Goal: Check status: Check status

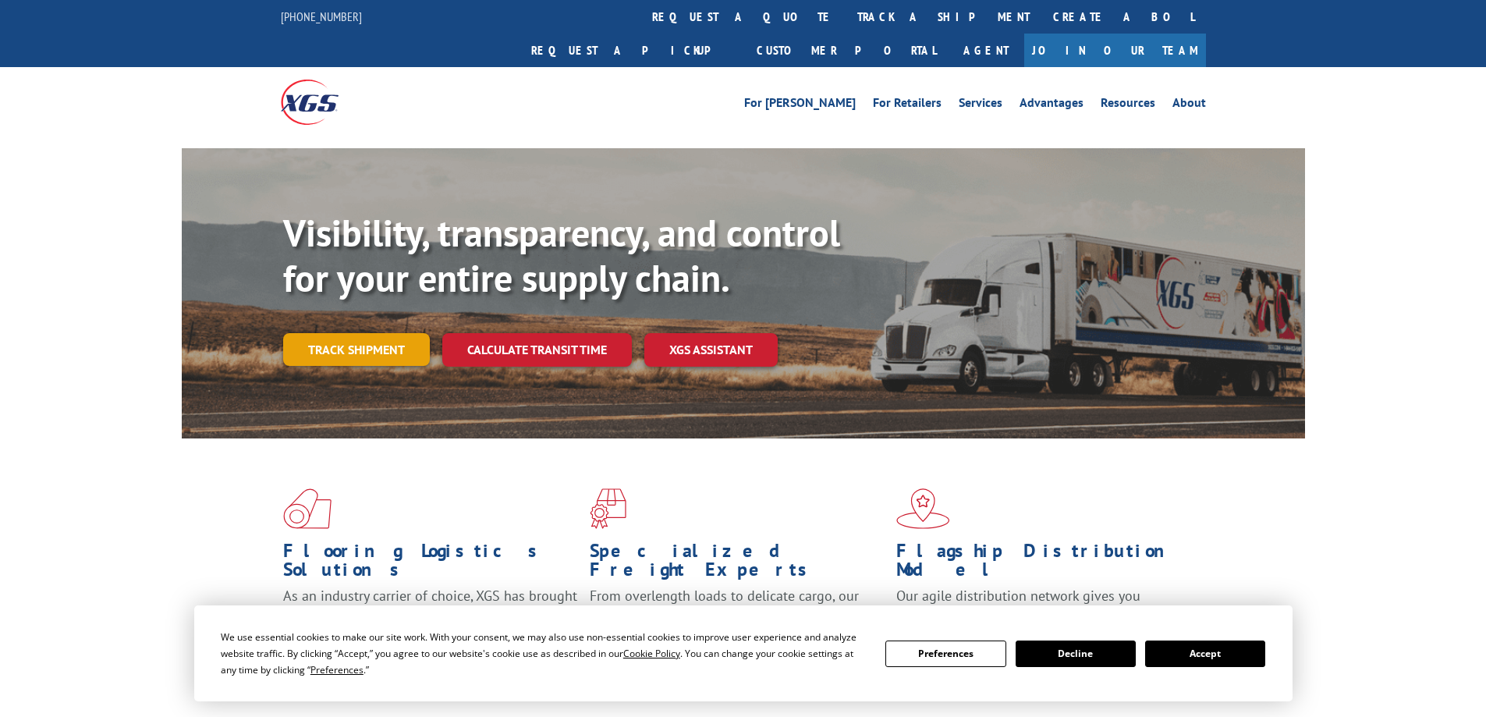
click at [384, 333] on link "Track shipment" at bounding box center [356, 349] width 147 height 33
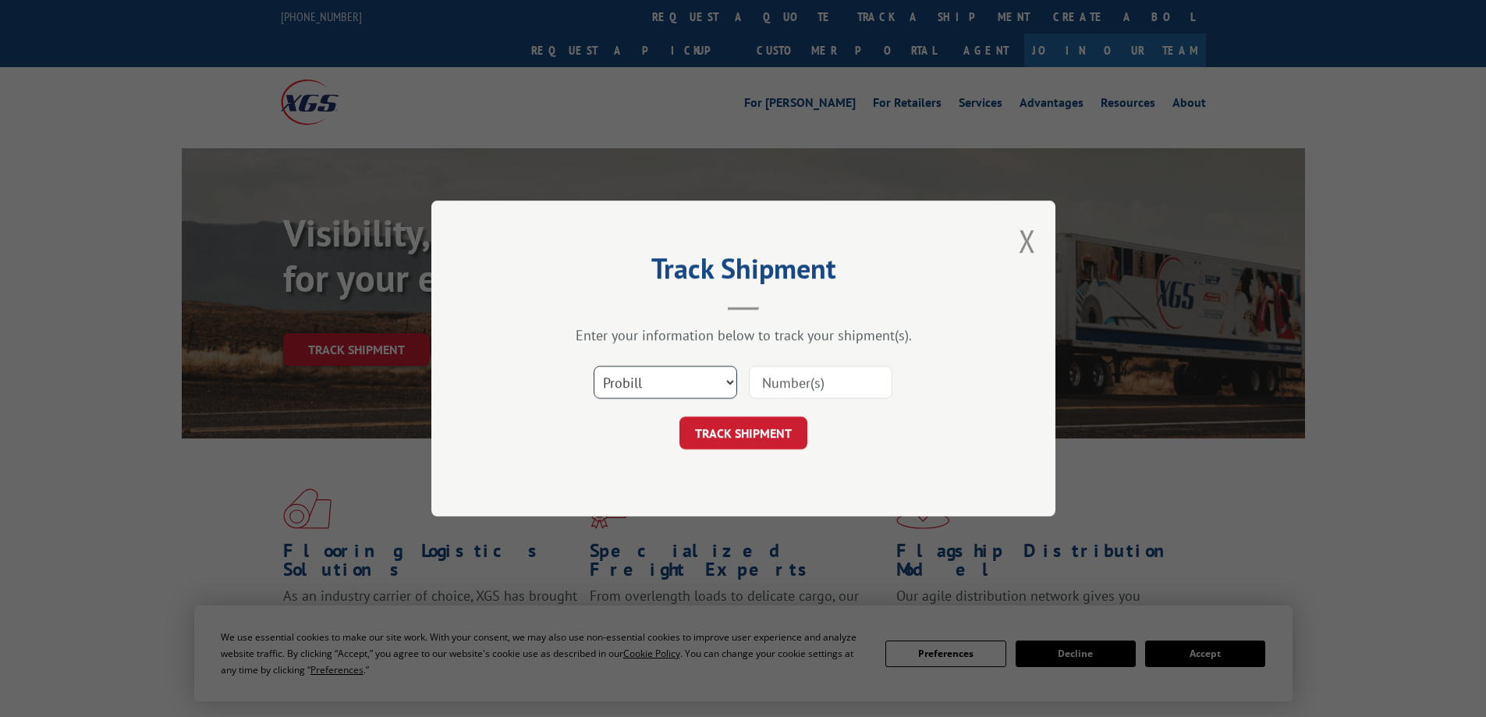
click at [666, 395] on select "Select category... Probill BOL PO" at bounding box center [666, 382] width 144 height 33
select select "bol"
click at [594, 366] on select "Select category... Probill BOL PO" at bounding box center [666, 382] width 144 height 33
click at [776, 389] on input at bounding box center [821, 382] width 144 height 33
type input "556817-01"
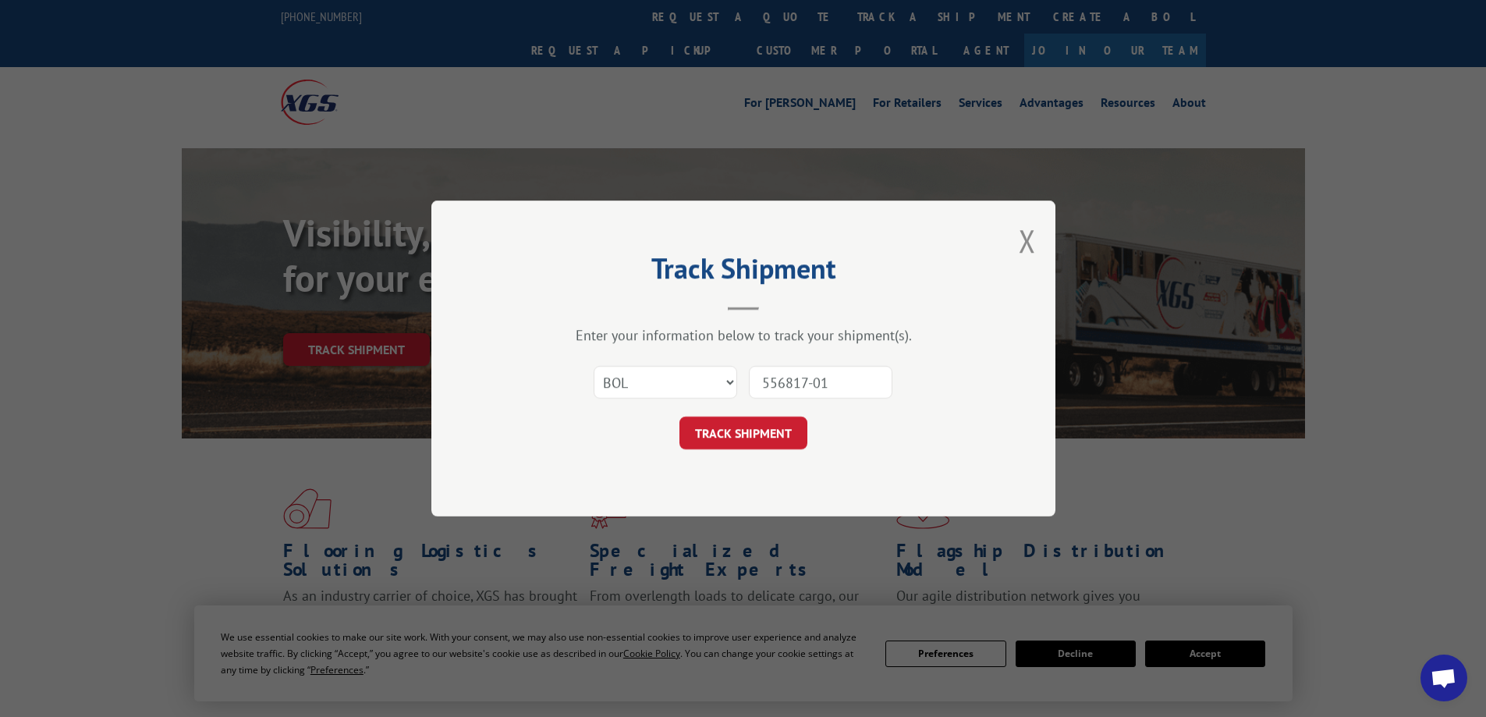
click at [757, 427] on button "TRACK SHIPMENT" at bounding box center [743, 432] width 128 height 33
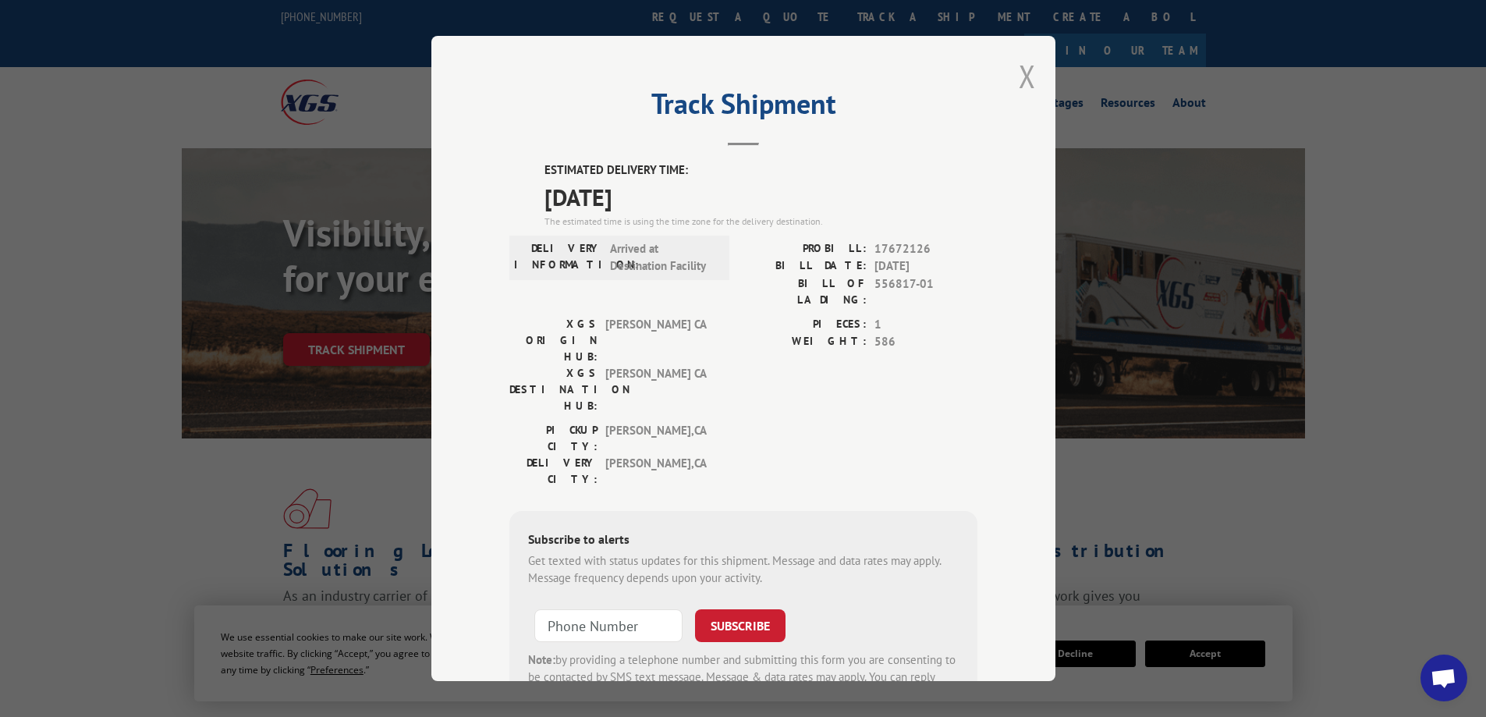
click at [1022, 73] on button "Close modal" at bounding box center [1027, 75] width 17 height 41
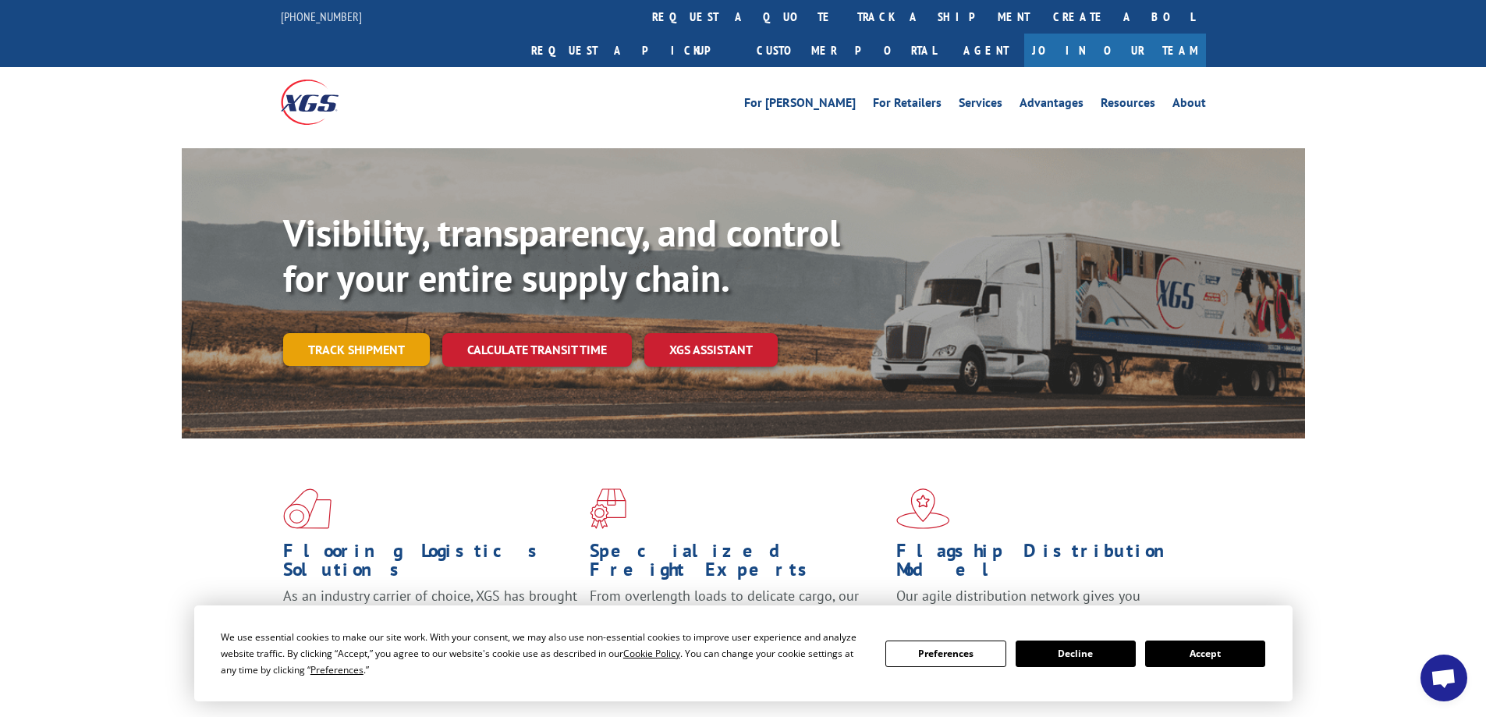
click at [373, 333] on link "Track shipment" at bounding box center [356, 349] width 147 height 33
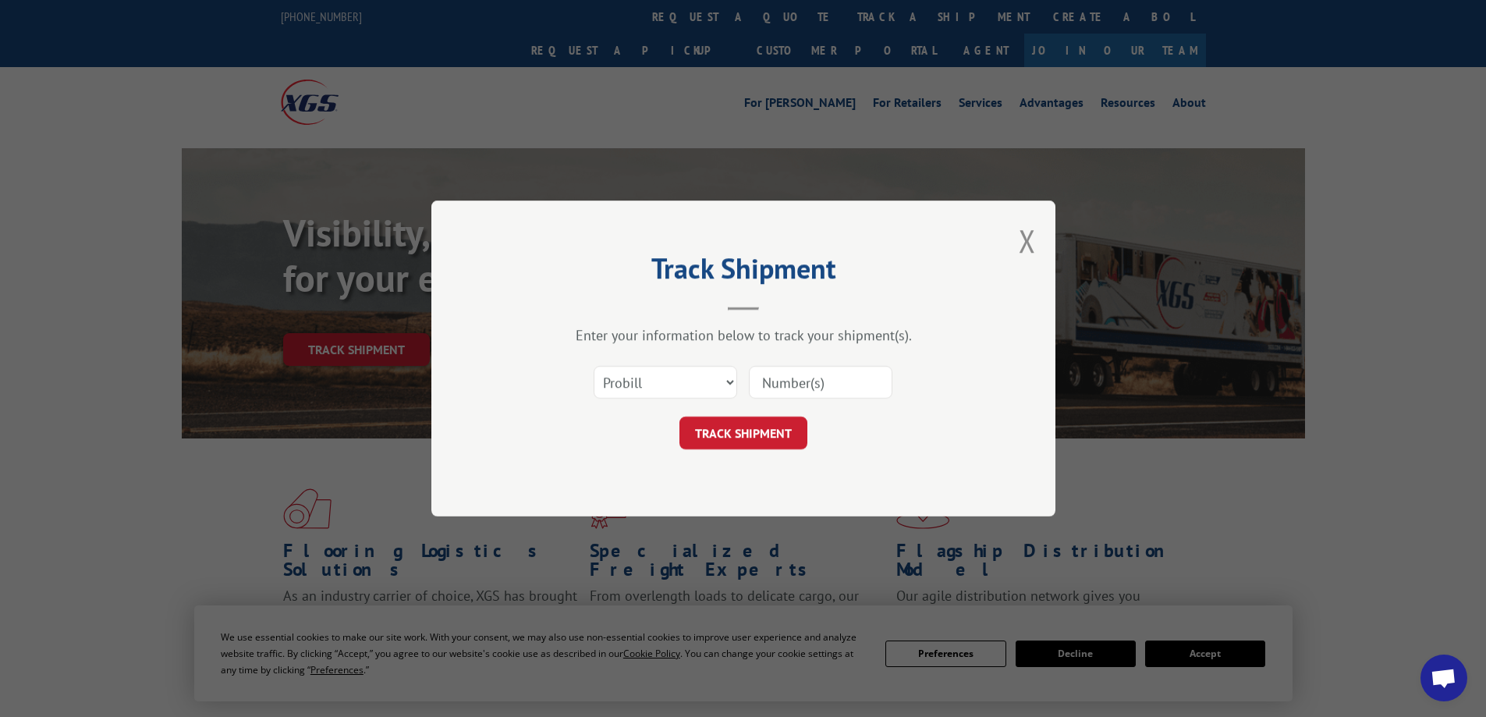
click at [811, 370] on input at bounding box center [821, 382] width 144 height 33
type input "17637392"
click at [755, 421] on button "TRACK SHIPMENT" at bounding box center [743, 432] width 128 height 33
